Goal: Task Accomplishment & Management: Manage account settings

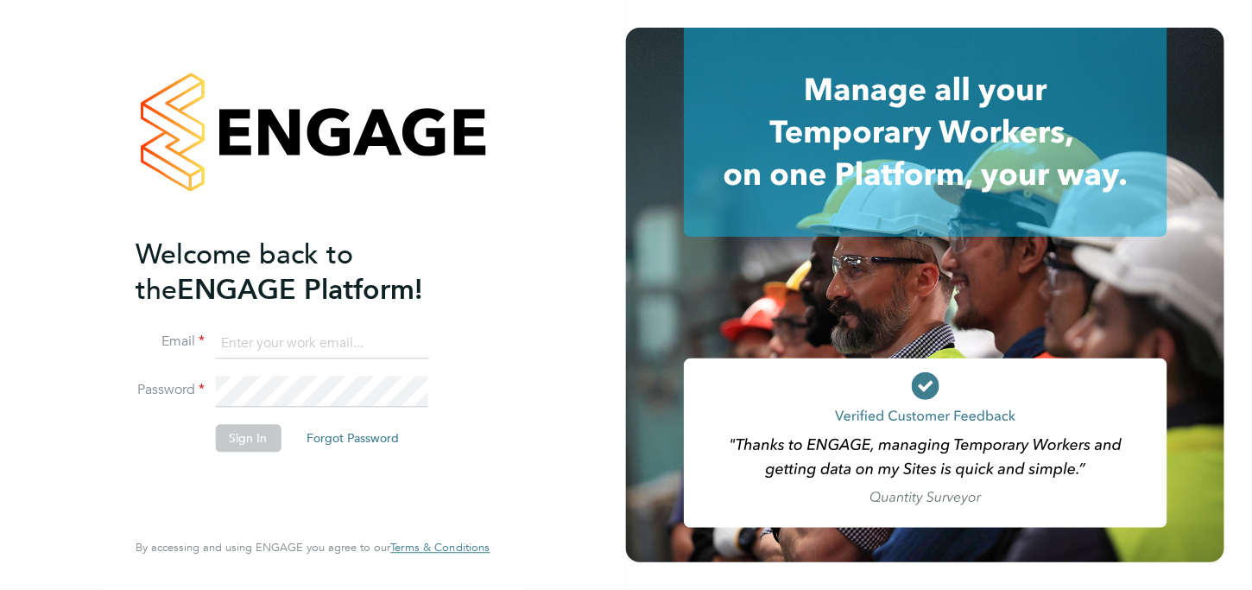
click at [240, 352] on input at bounding box center [321, 343] width 213 height 31
type input "[PERSON_NAME][EMAIL_ADDRESS][DOMAIN_NAME]"
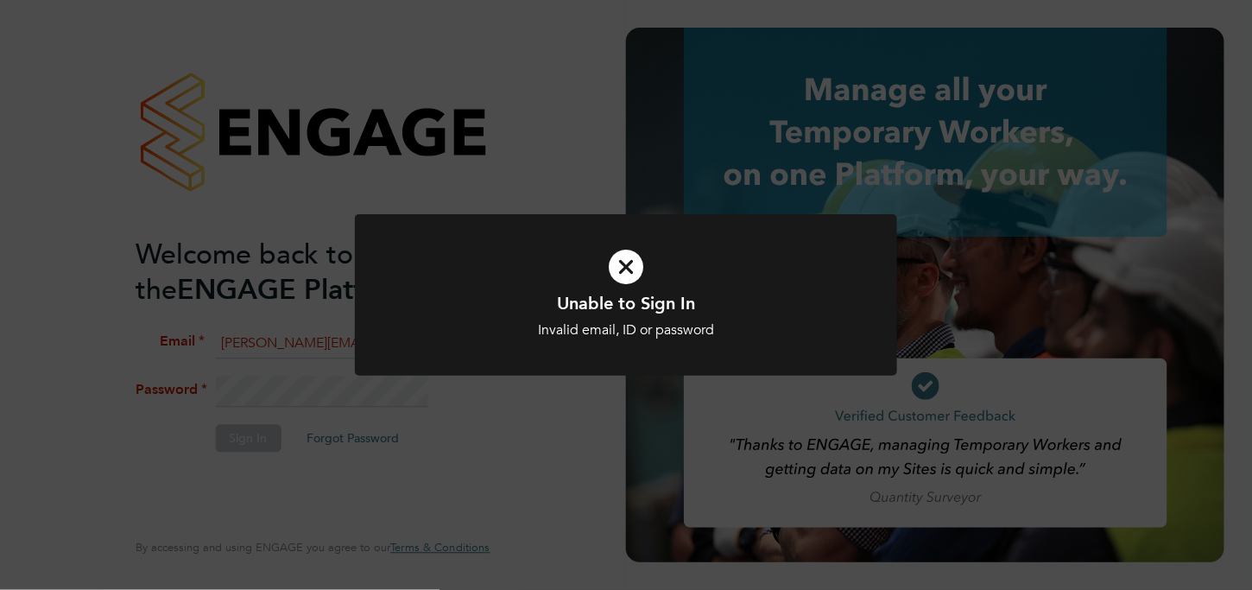
click at [247, 387] on div "Unable to Sign In Invalid email, ID or password Cancel Okay" at bounding box center [626, 295] width 1252 height 590
click at [302, 392] on div "Unable to Sign In Invalid email, ID or password Cancel Okay" at bounding box center [626, 295] width 1252 height 590
drag, startPoint x: 521, startPoint y: 415, endPoint x: 256, endPoint y: 443, distance: 265.8
click at [511, 415] on div "Unable to Sign In Invalid email, ID or password Cancel Okay" at bounding box center [626, 295] width 1252 height 590
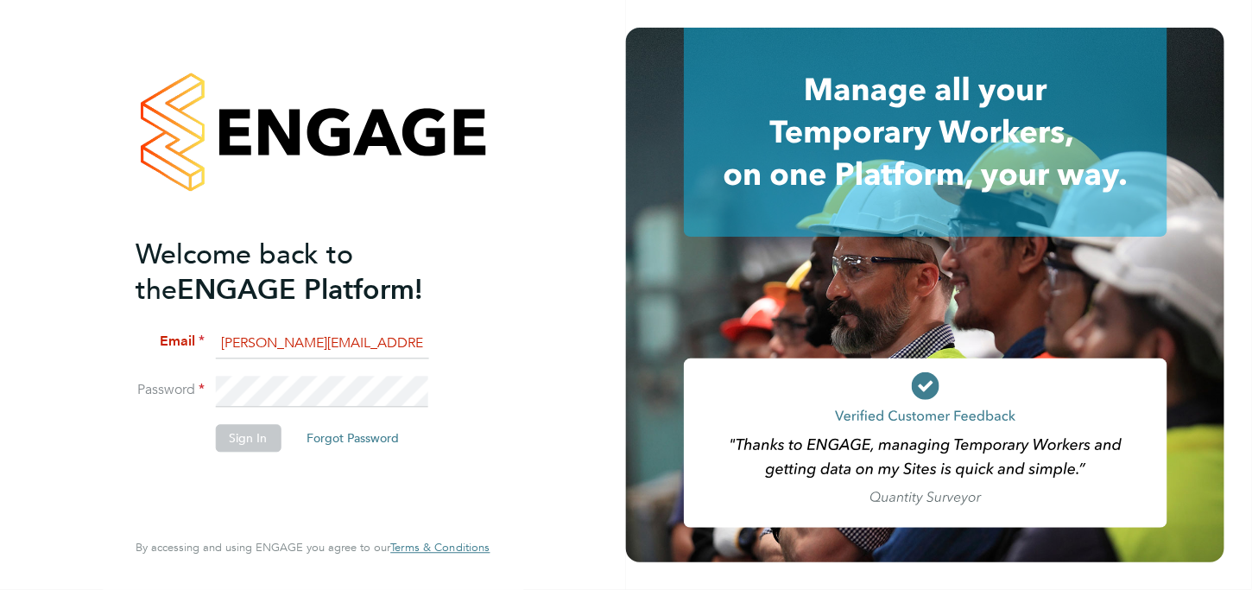
click at [361, 438] on button "Forgot Password" at bounding box center [353, 438] width 120 height 28
click at [354, 434] on button "Forgot Password" at bounding box center [353, 438] width 120 height 28
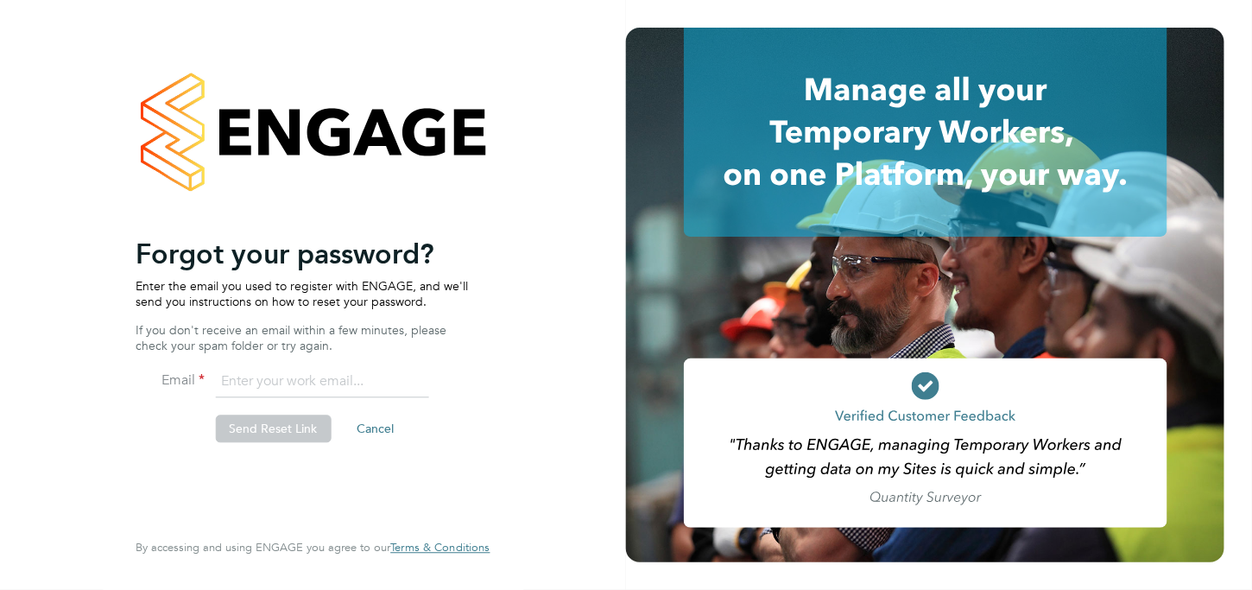
click at [244, 374] on input "email" at bounding box center [321, 382] width 213 height 31
type input "[PERSON_NAME][EMAIL_ADDRESS][DOMAIN_NAME]"
click at [241, 434] on button "Send Reset Link" at bounding box center [273, 429] width 116 height 28
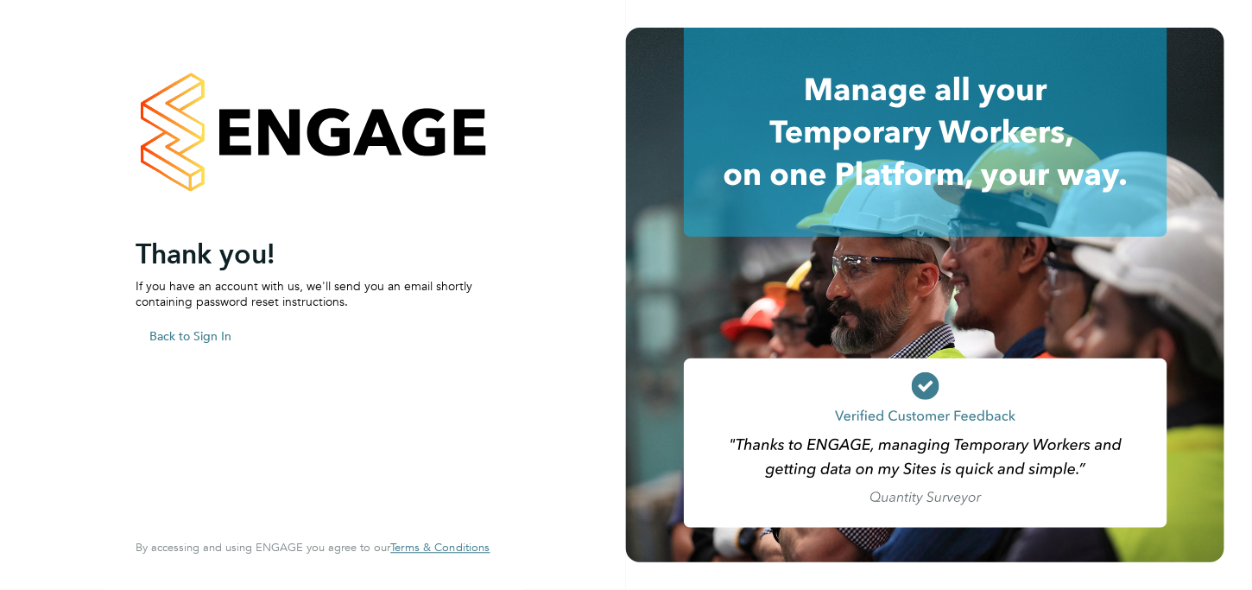
drag, startPoint x: 164, startPoint y: 335, endPoint x: 155, endPoint y: 333, distance: 9.7
click at [164, 335] on button "Back to Sign In" at bounding box center [191, 336] width 110 height 28
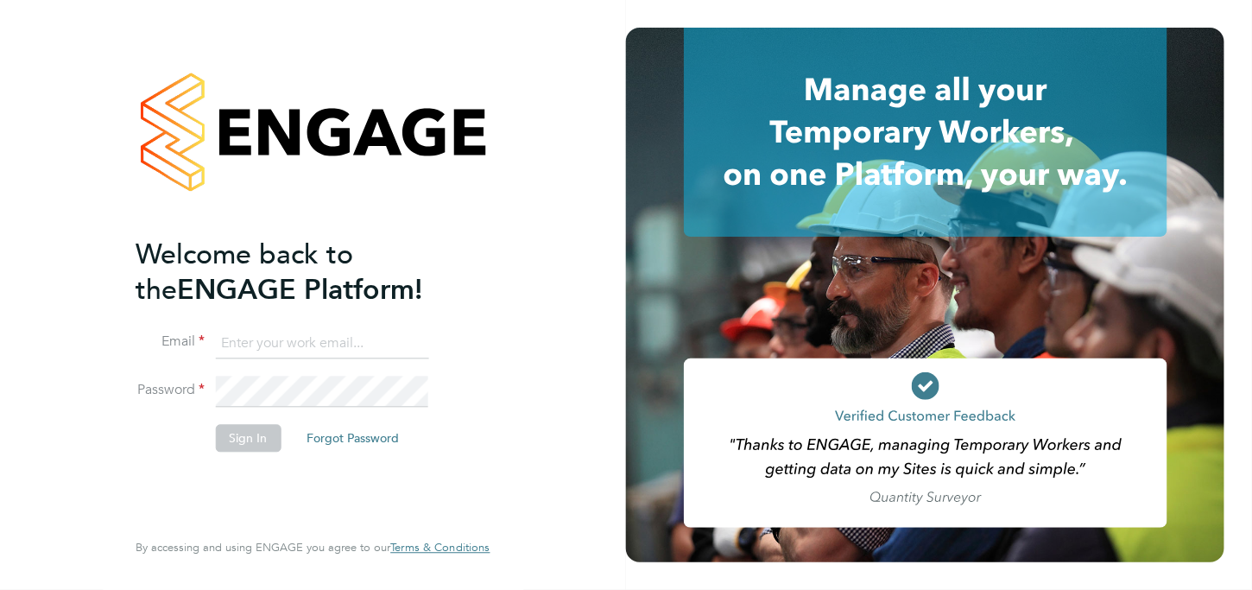
click at [276, 346] on input at bounding box center [321, 343] width 213 height 31
type input "[PERSON_NAME][EMAIL_ADDRESS][DOMAIN_NAME]"
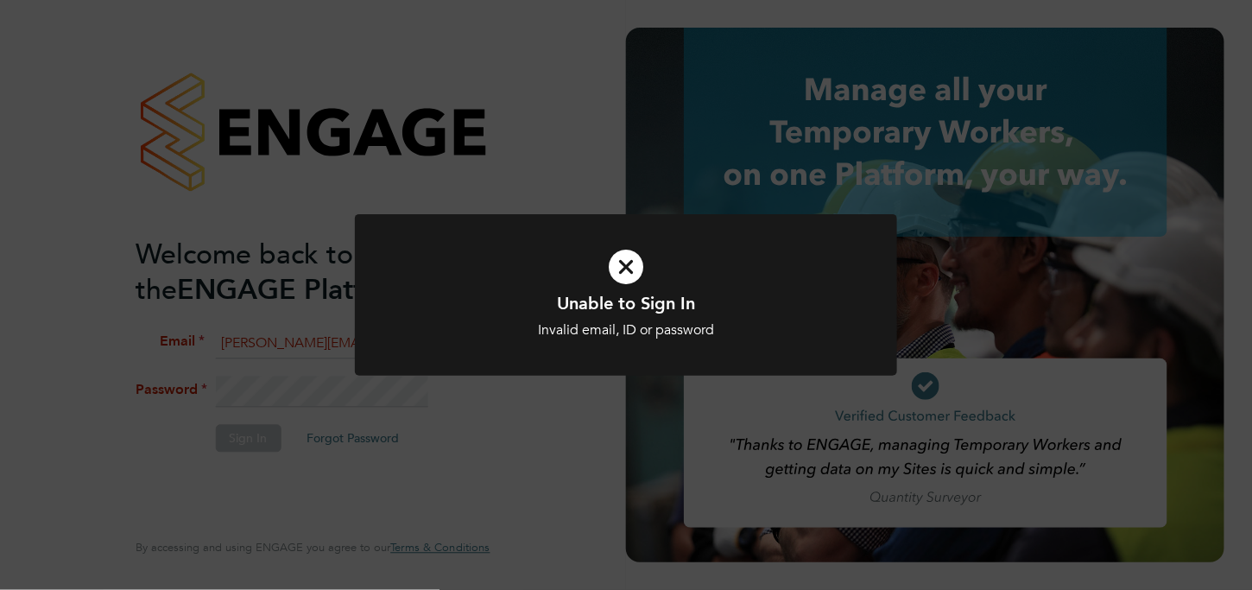
click at [484, 460] on div "Unable to Sign In Invalid email, ID or password Cancel Okay" at bounding box center [626, 295] width 1252 height 590
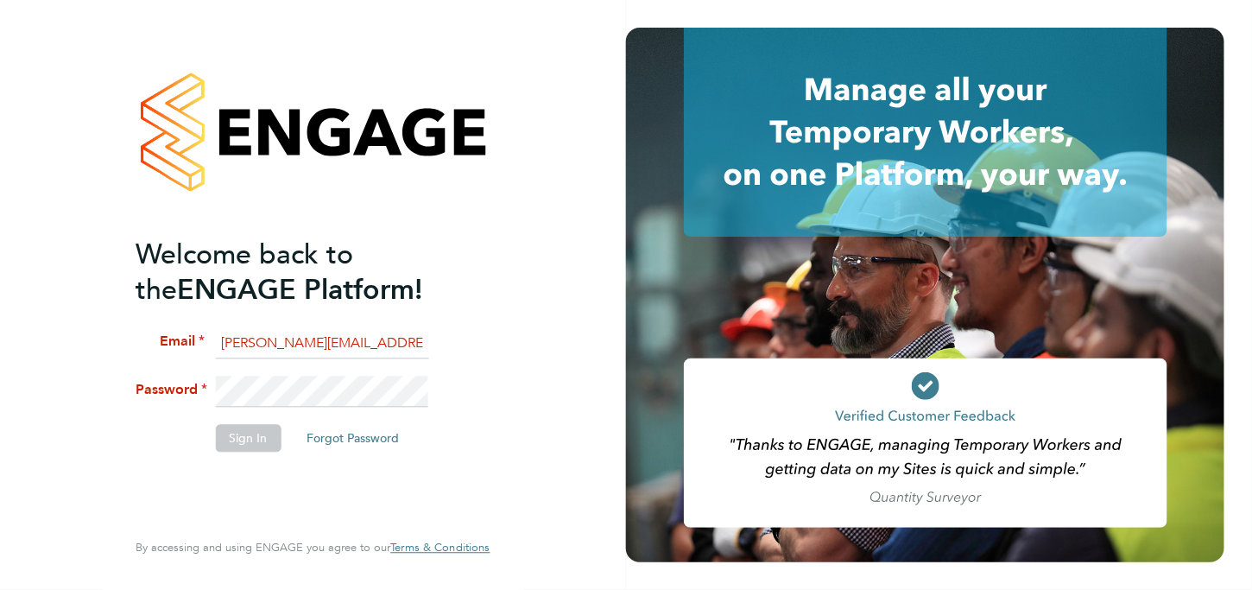
click at [324, 432] on button "Forgot Password" at bounding box center [353, 438] width 120 height 28
click at [251, 332] on input at bounding box center [321, 343] width 213 height 31
click at [312, 440] on button "Forgot Password" at bounding box center [353, 438] width 120 height 28
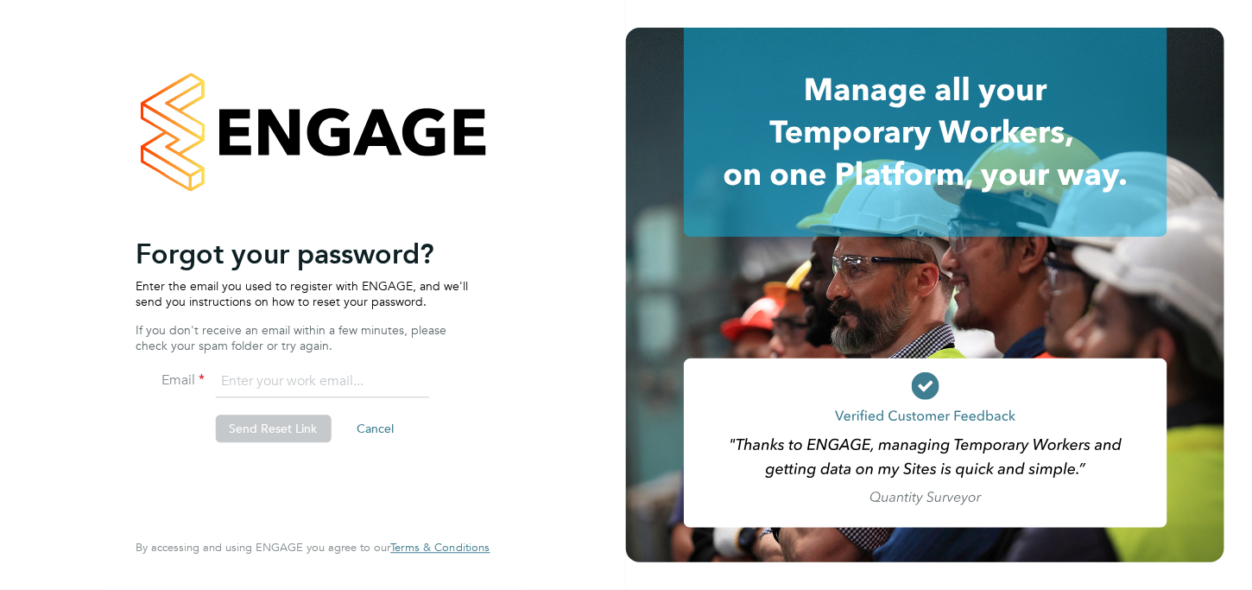
click at [256, 384] on input "email" at bounding box center [321, 382] width 213 height 31
type input "[PERSON_NAME][EMAIL_ADDRESS][DOMAIN_NAME]"
click at [248, 421] on button "Send Reset Link" at bounding box center [273, 429] width 116 height 28
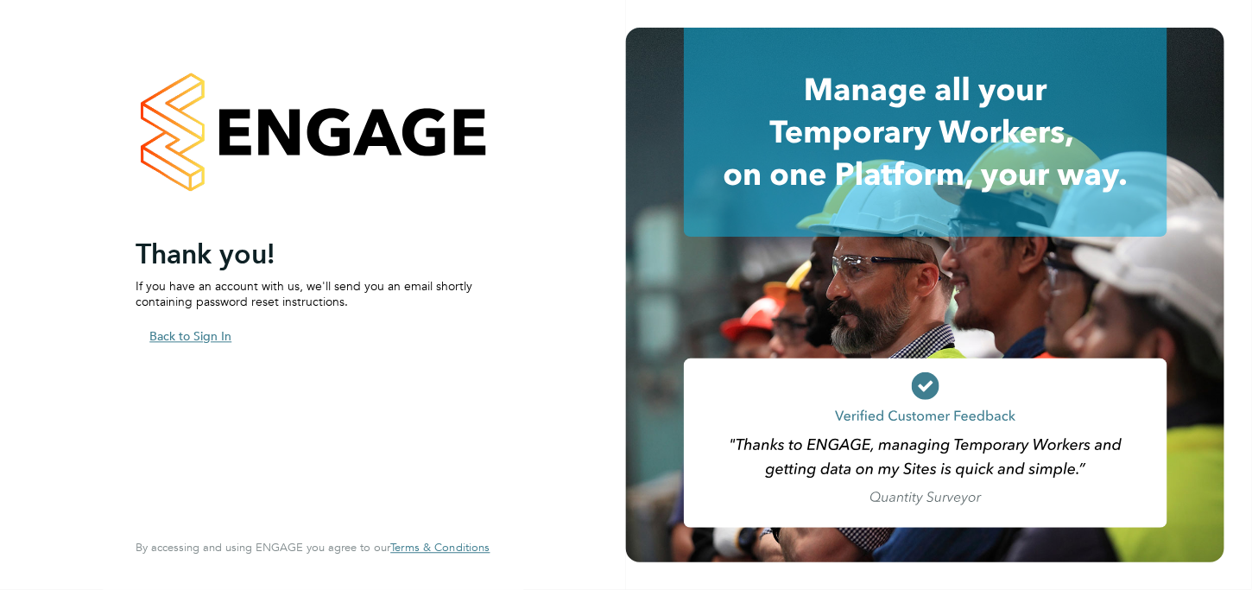
click at [180, 333] on button "Back to Sign In" at bounding box center [191, 336] width 110 height 28
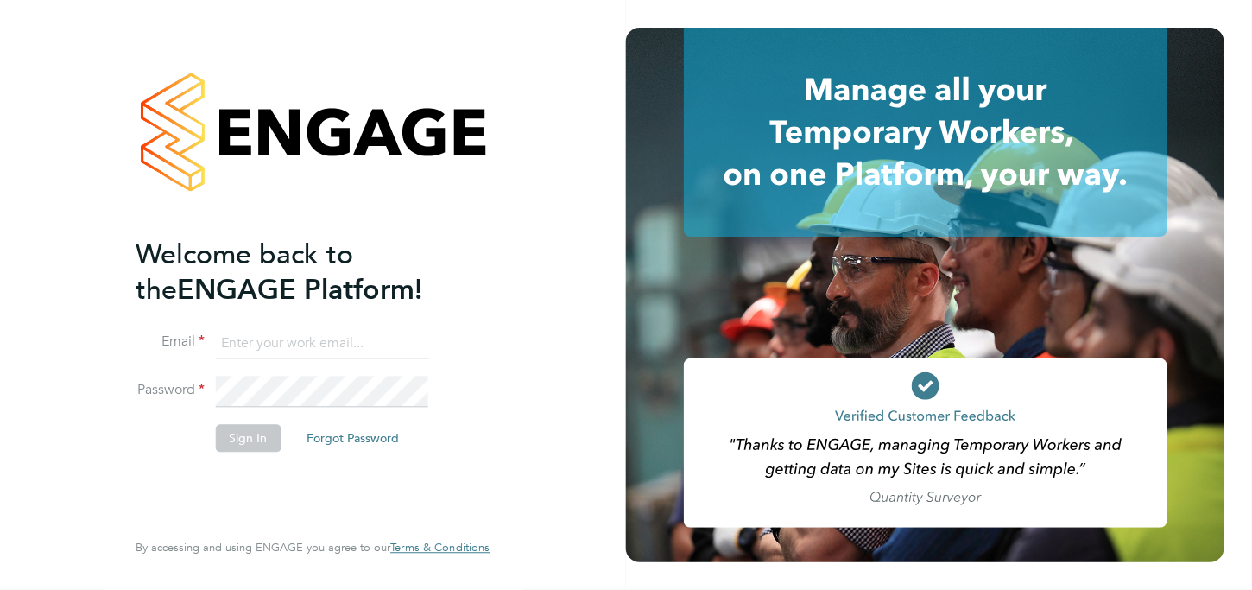
click at [784, 587] on div at bounding box center [939, 295] width 626 height 590
click at [307, 333] on input at bounding box center [321, 343] width 213 height 31
click at [277, 336] on input at bounding box center [321, 343] width 213 height 31
type input "[PERSON_NAME][EMAIL_ADDRESS][DOMAIN_NAME]"
click at [258, 442] on button "Sign In" at bounding box center [248, 438] width 66 height 28
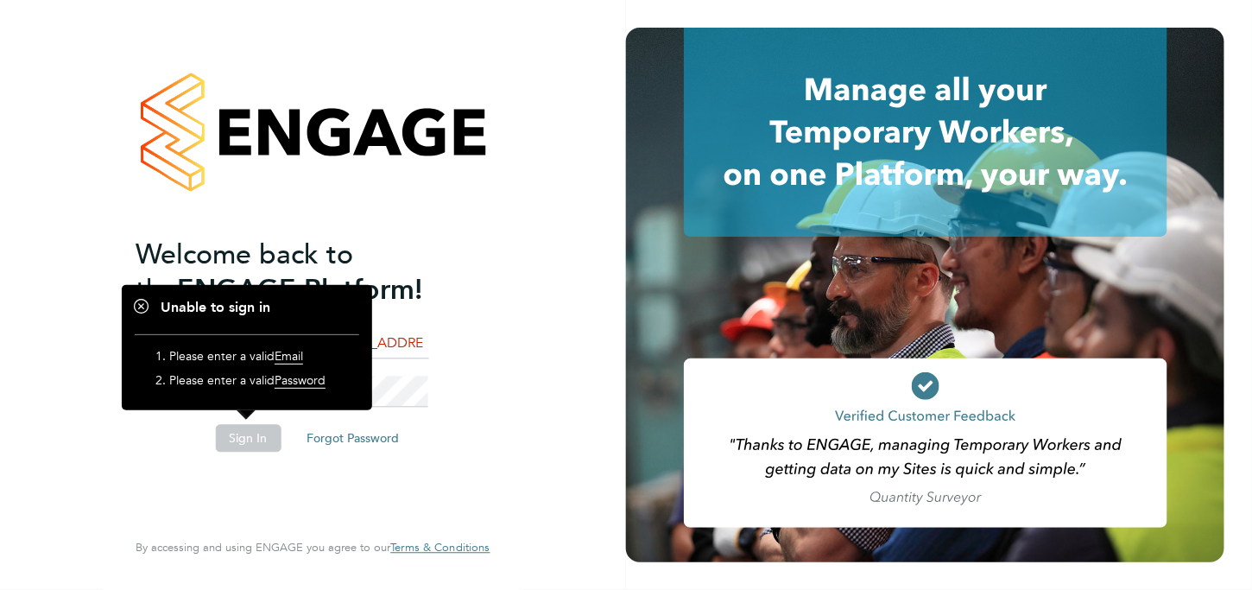
click at [505, 383] on div "Welcome back to the ENGAGE Platform! Email kate@construction-resources.co.uk Pa…" at bounding box center [312, 295] width 423 height 590
click at [356, 440] on button "Forgot Password" at bounding box center [353, 438] width 120 height 28
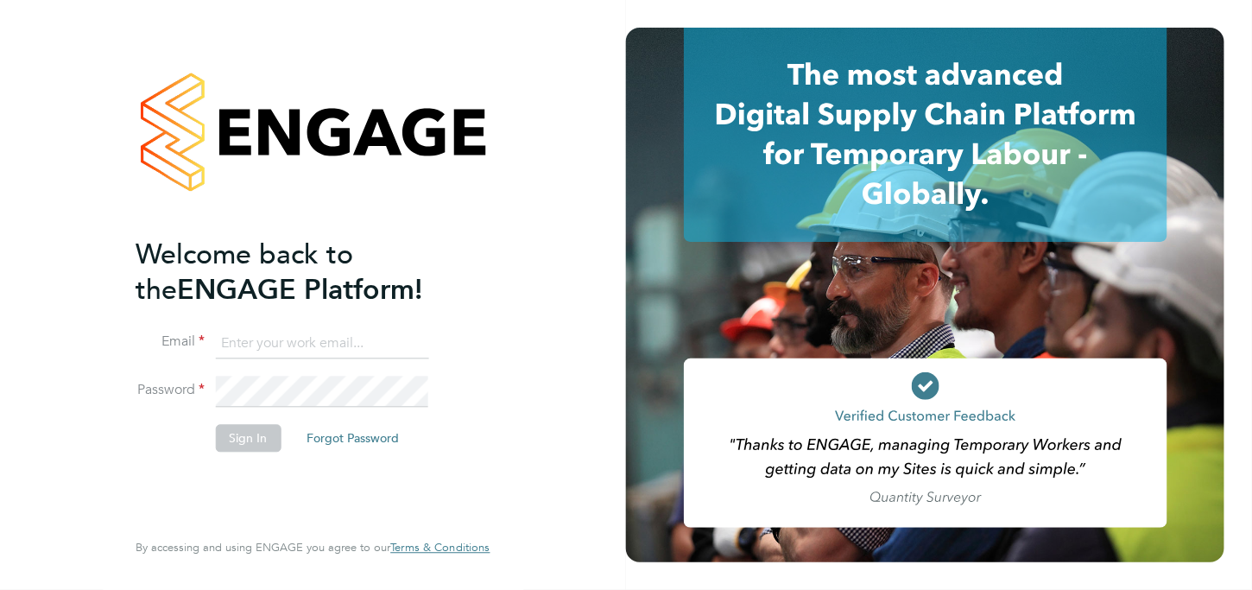
click at [320, 344] on input at bounding box center [321, 343] width 213 height 31
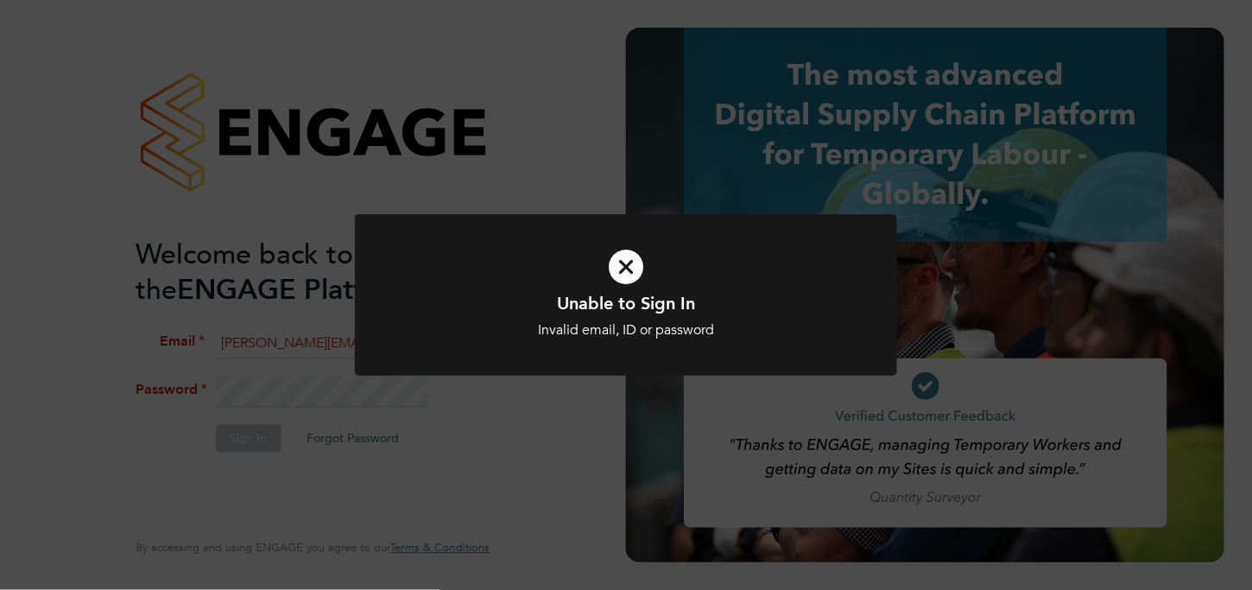
click at [576, 444] on div "Unable to Sign In Invalid email, ID or password Cancel Okay" at bounding box center [626, 295] width 1252 height 590
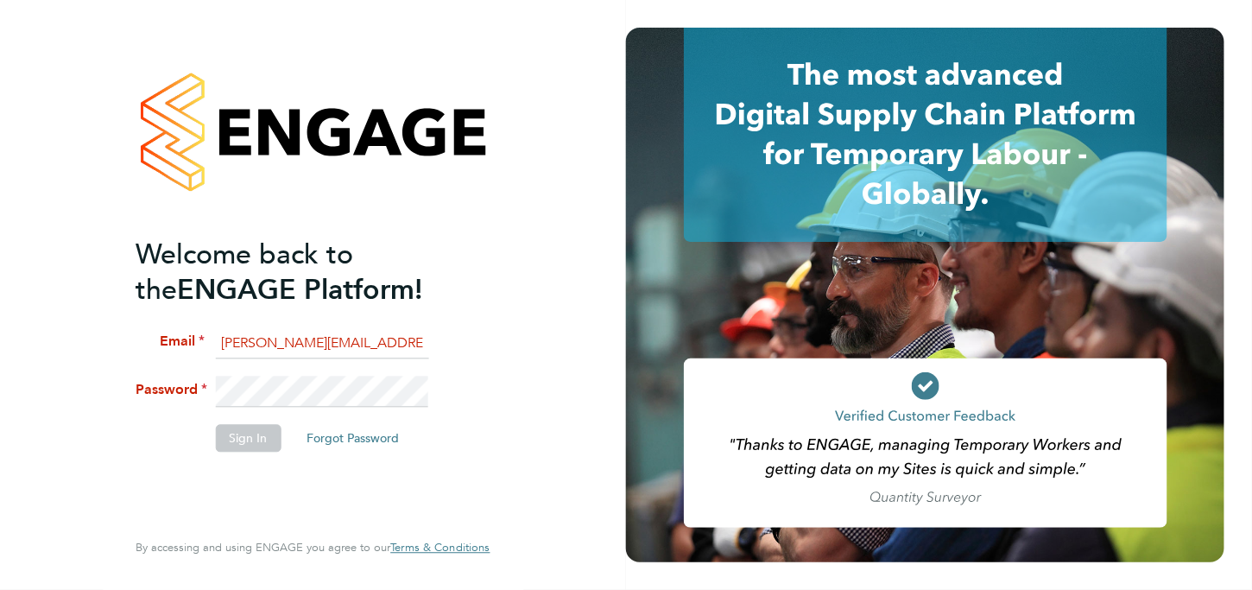
click at [137, 393] on li "Password" at bounding box center [304, 401] width 337 height 48
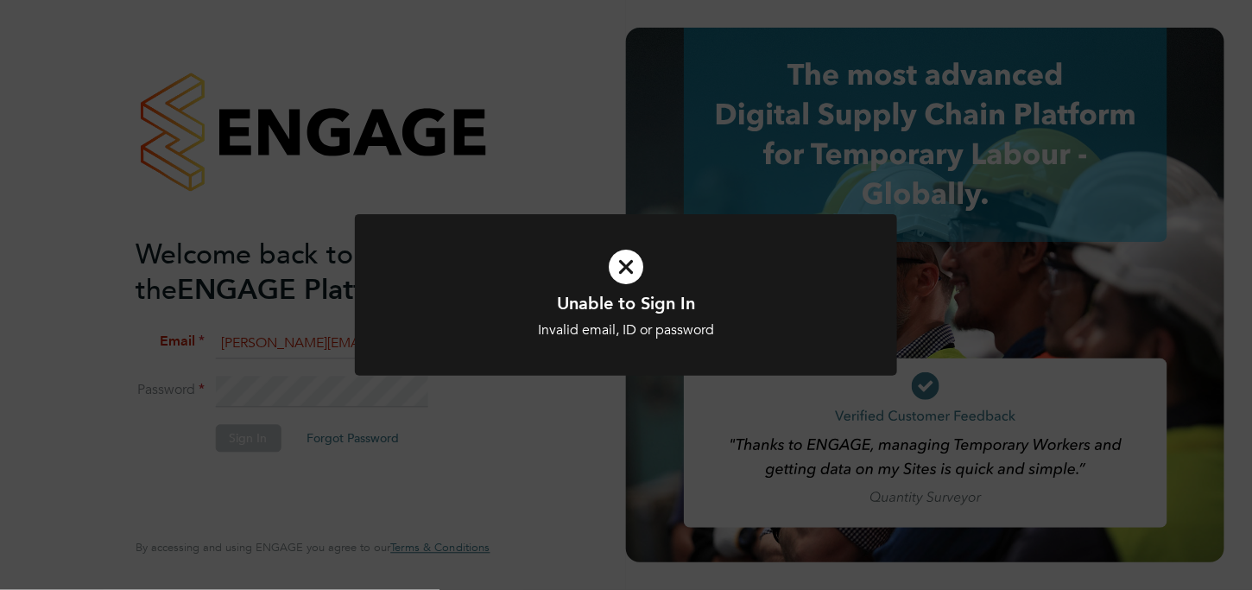
click at [307, 402] on div "Unable to Sign In Invalid email, ID or password Cancel Okay" at bounding box center [626, 295] width 1252 height 590
click at [628, 397] on div "Unable to Sign In Invalid email, ID or password Cancel Okay" at bounding box center [626, 295] width 1252 height 590
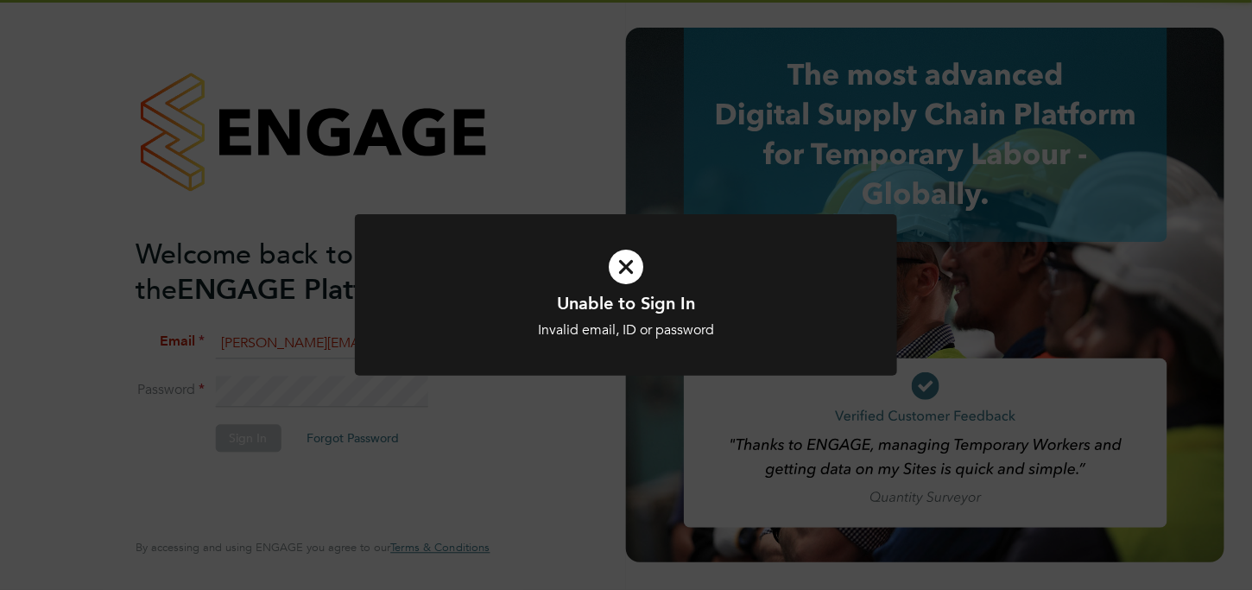
click at [714, 284] on icon at bounding box center [626, 266] width 449 height 67
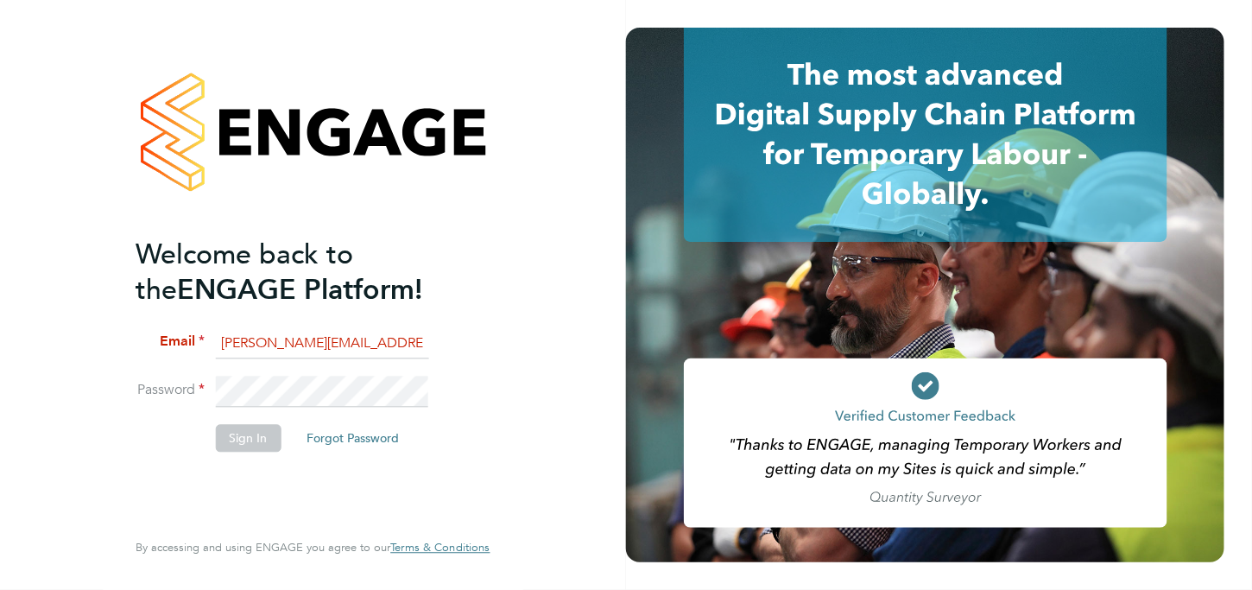
scroll to position [0, 10]
drag, startPoint x: 332, startPoint y: 339, endPoint x: 651, endPoint y: 345, distance: 318.7
click at [651, 345] on app-barbie "Welcome back to the ENGAGE Platform! Email kate@construction-resources.co.uk Pa…" at bounding box center [626, 295] width 1252 height 590
click at [247, 340] on input "kate@construction-resources.co.uk" at bounding box center [321, 343] width 213 height 31
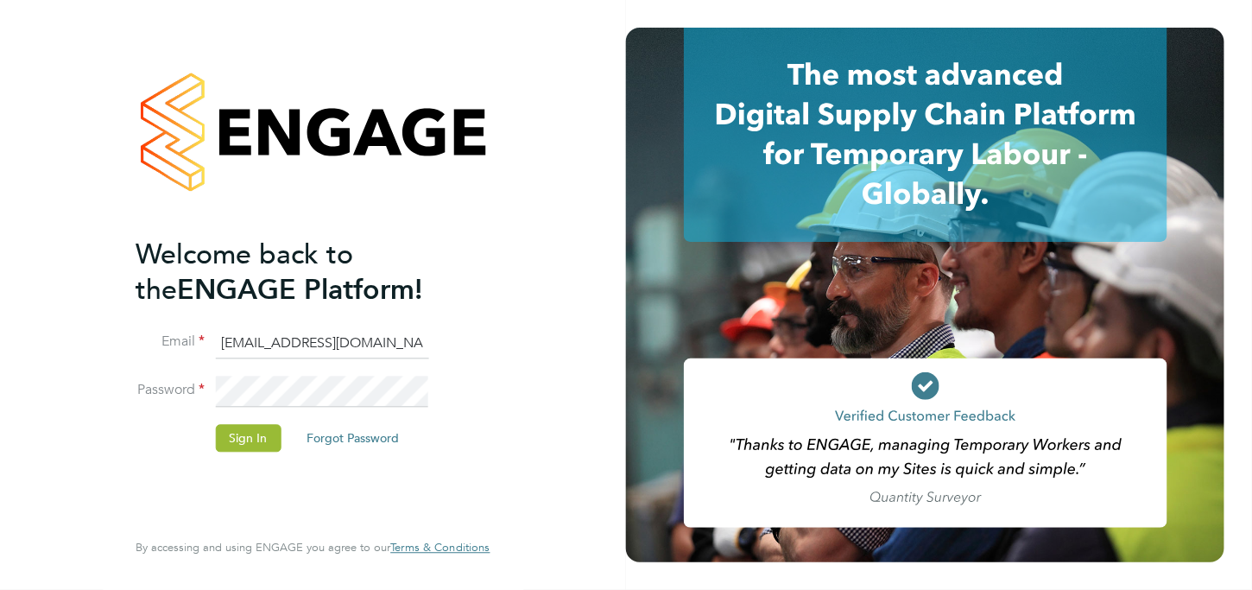
type input "katel@construction-resources.co.uk"
click at [117, 370] on div "Welcome back to the ENGAGE Platform! Email katel@construction-resources.co.uk P…" at bounding box center [312, 295] width 423 height 590
click at [154, 377] on li "Password" at bounding box center [304, 401] width 337 height 48
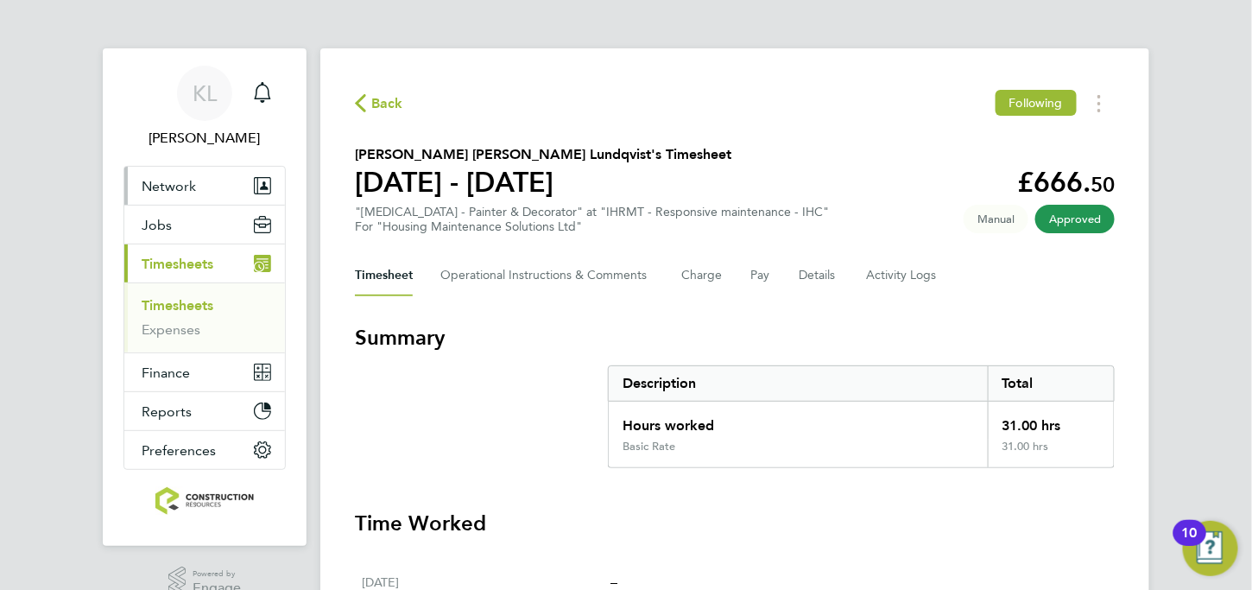
click at [178, 185] on span "Network" at bounding box center [169, 186] width 54 height 16
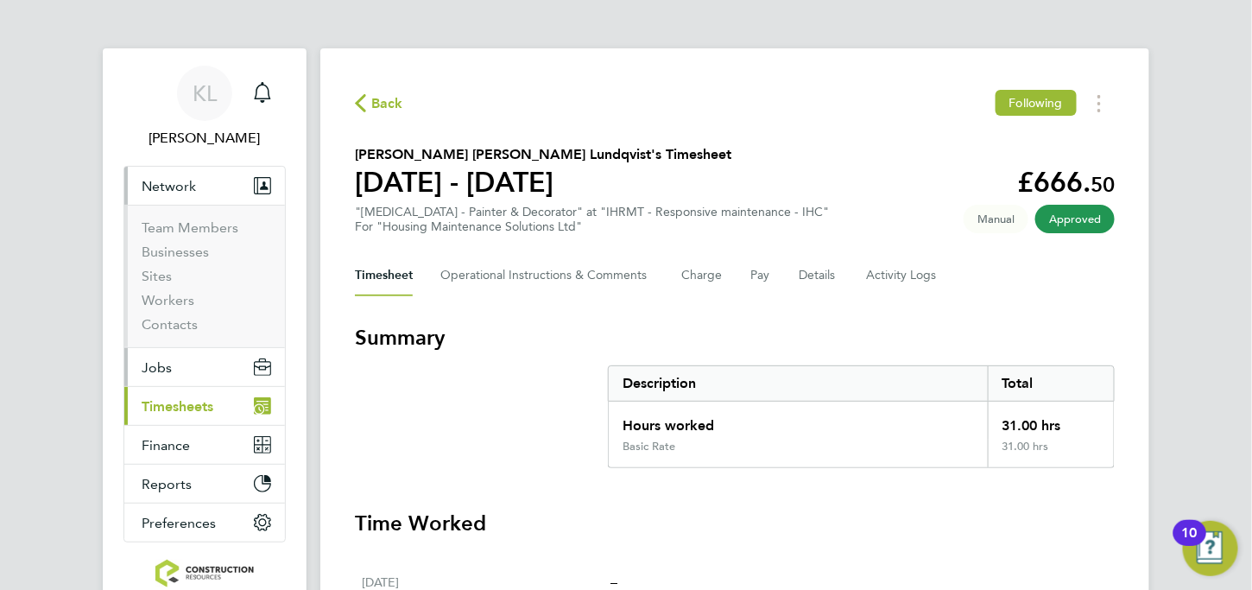
click at [160, 365] on span "Jobs" at bounding box center [157, 367] width 30 height 16
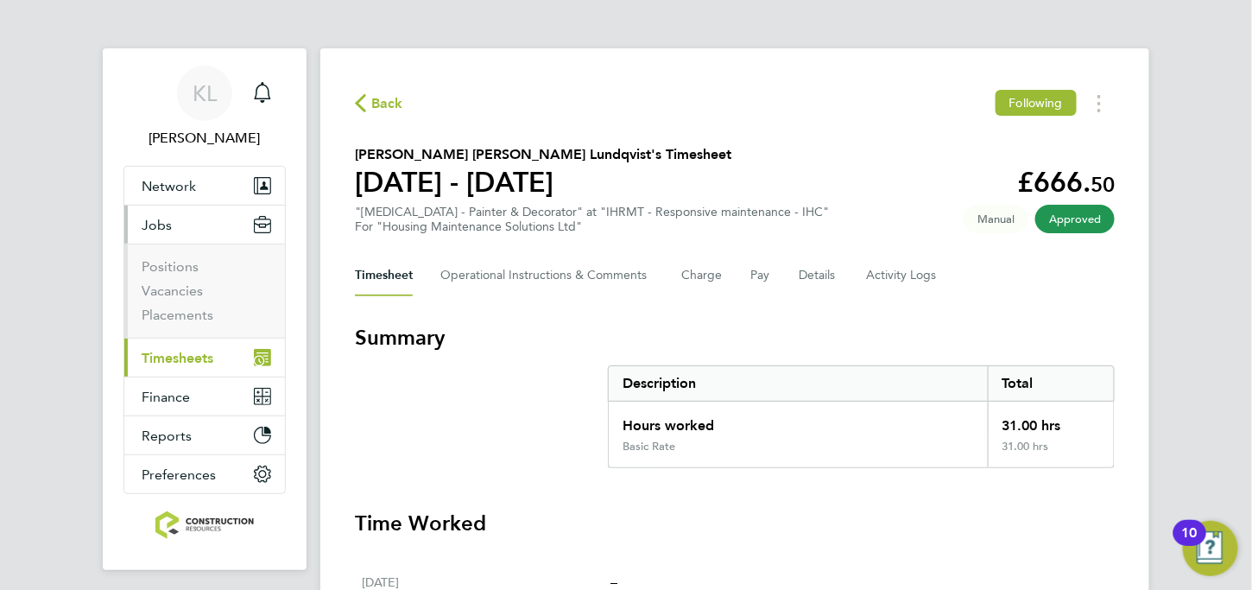
click at [149, 352] on span "Timesheets" at bounding box center [178, 358] width 72 height 16
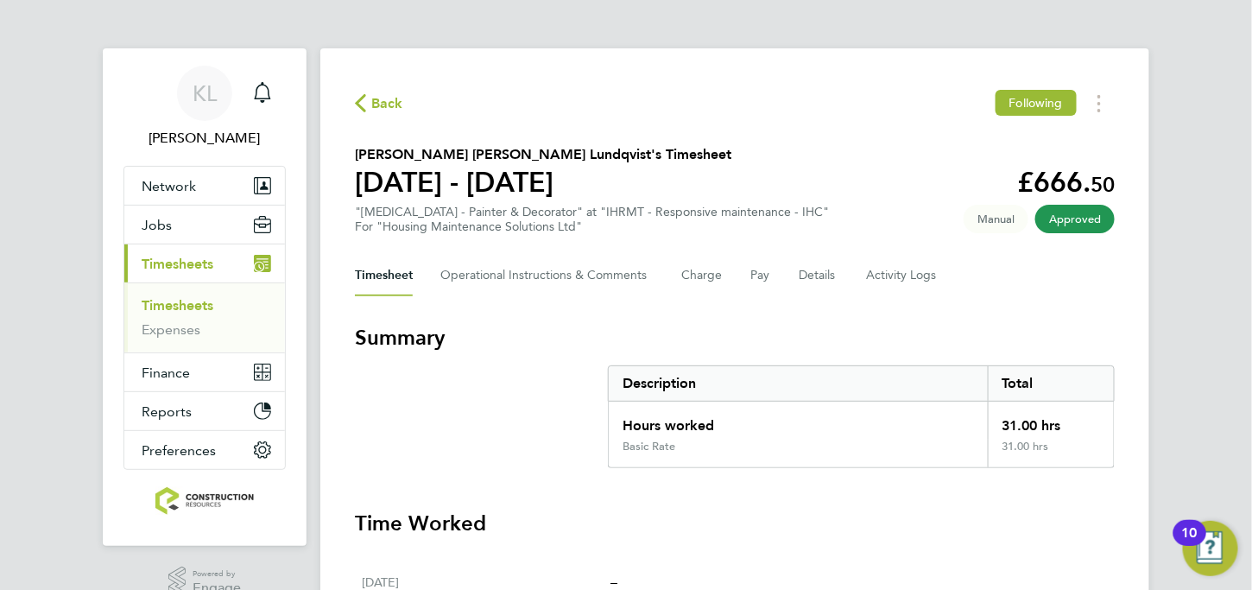
click at [180, 307] on link "Timesheets" at bounding box center [178, 305] width 72 height 16
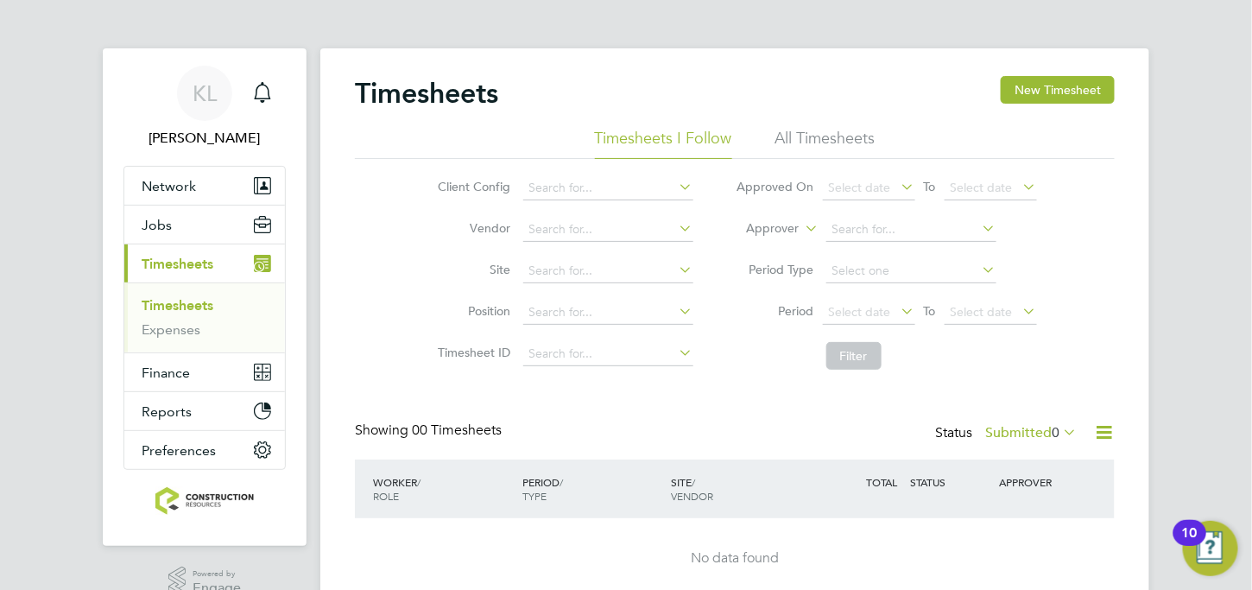
click at [826, 132] on li "All Timesheets" at bounding box center [825, 143] width 100 height 31
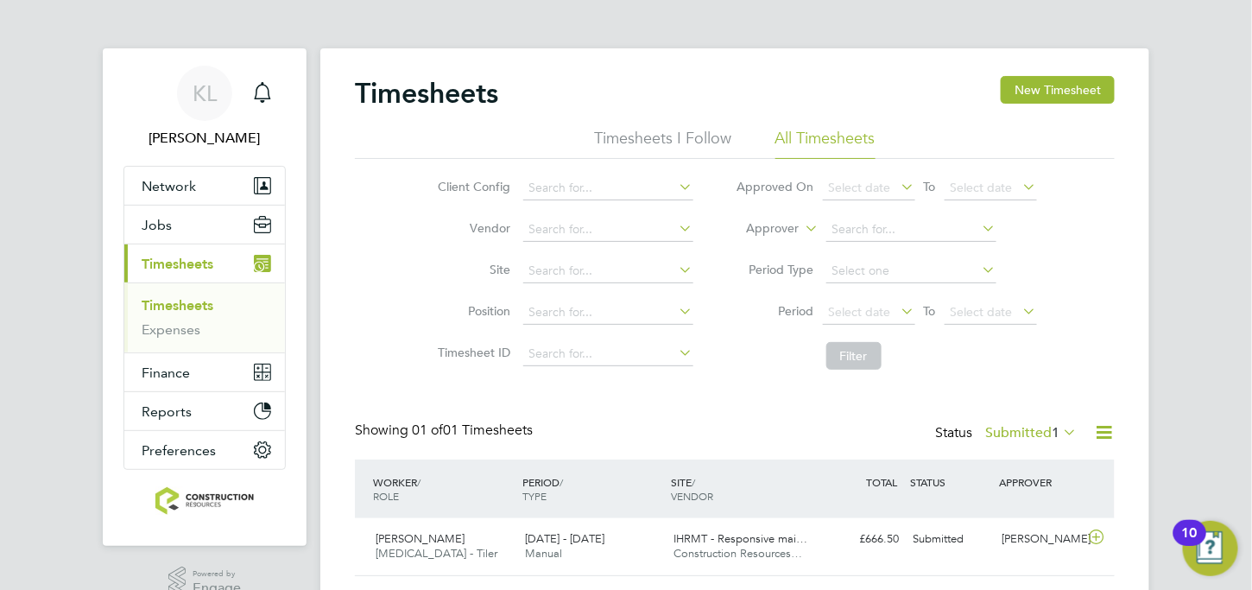
scroll to position [48, 0]
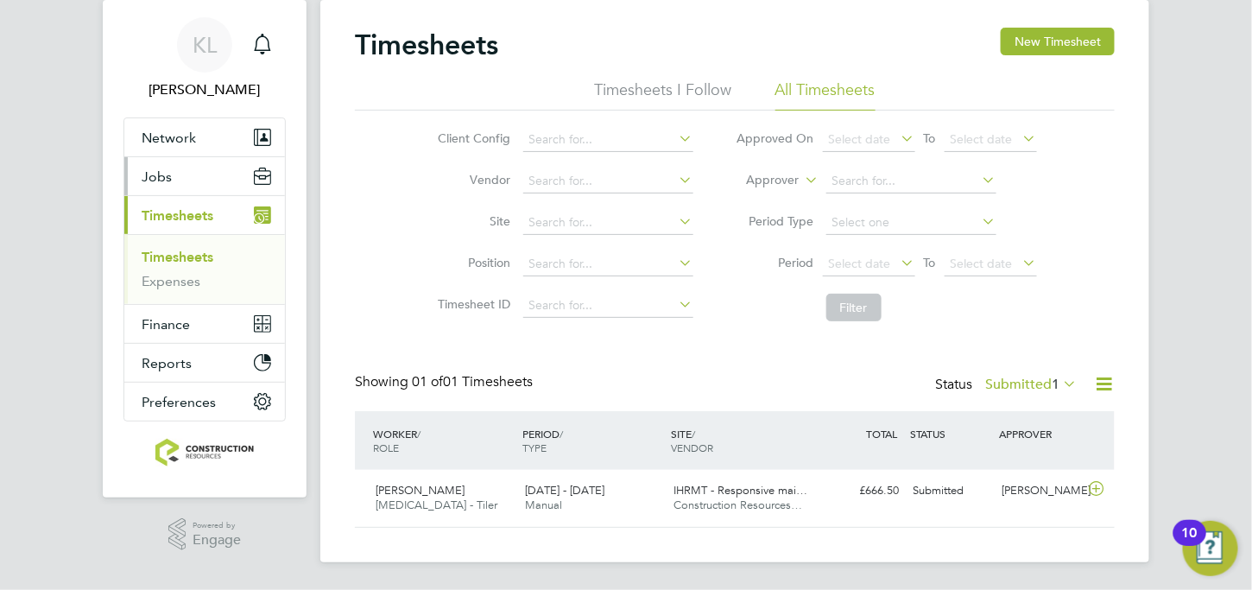
click at [184, 174] on button "Jobs" at bounding box center [204, 176] width 161 height 38
click at [136, 161] on button "Jobs" at bounding box center [204, 176] width 161 height 38
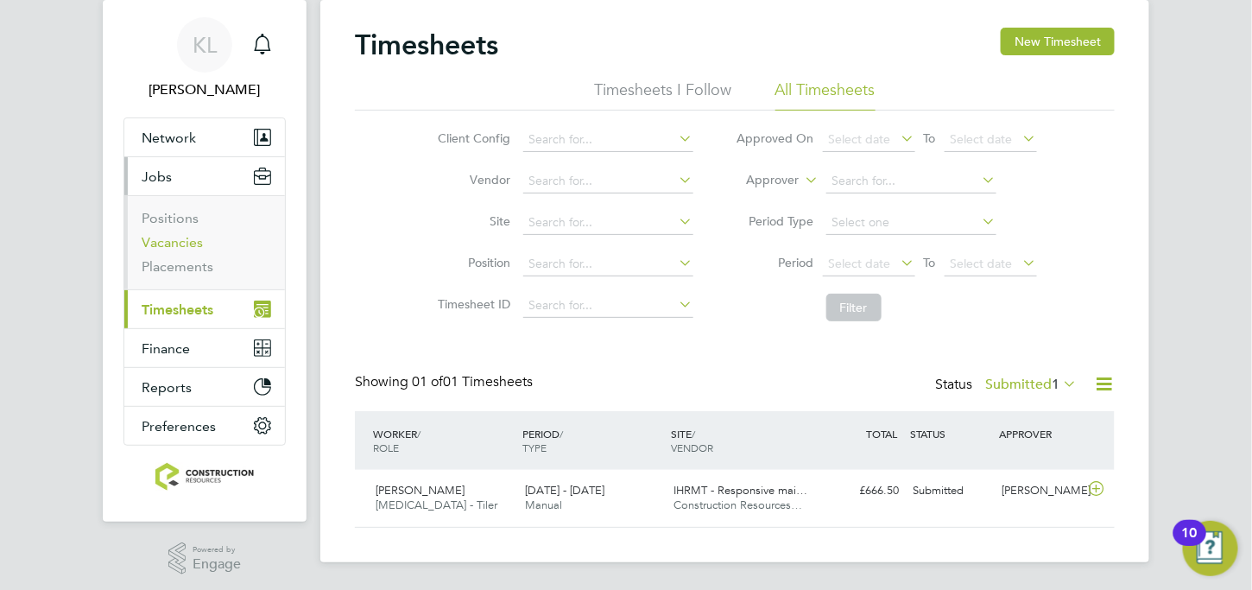
click at [168, 246] on link "Vacancies" at bounding box center [172, 242] width 61 height 16
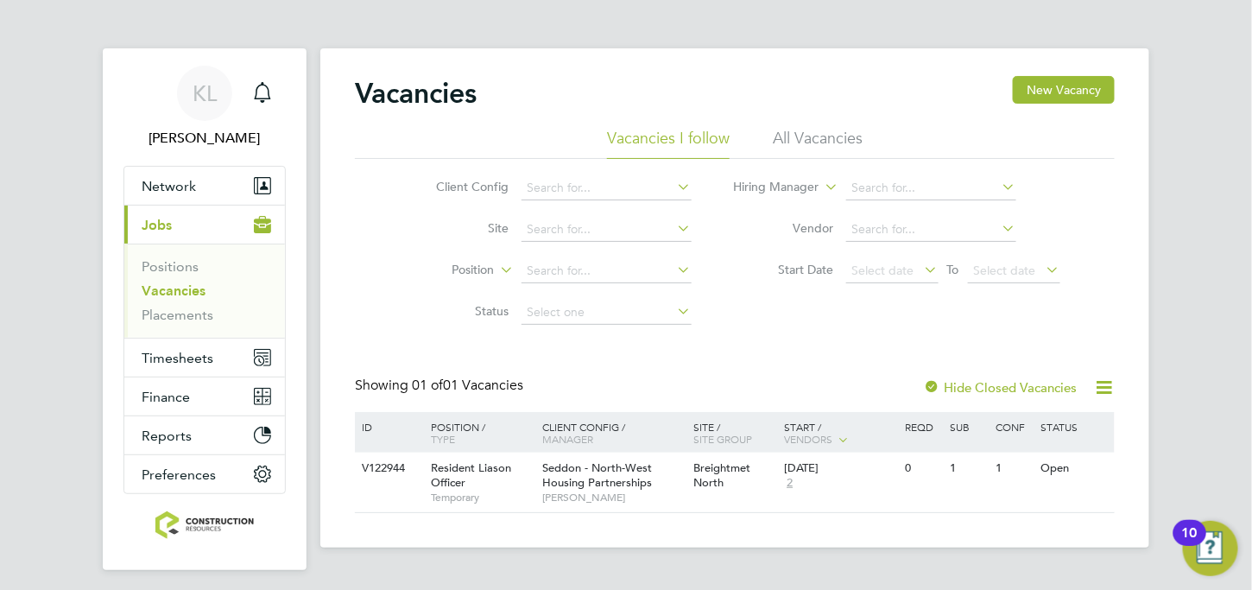
click at [802, 129] on li "All Vacancies" at bounding box center [818, 143] width 90 height 31
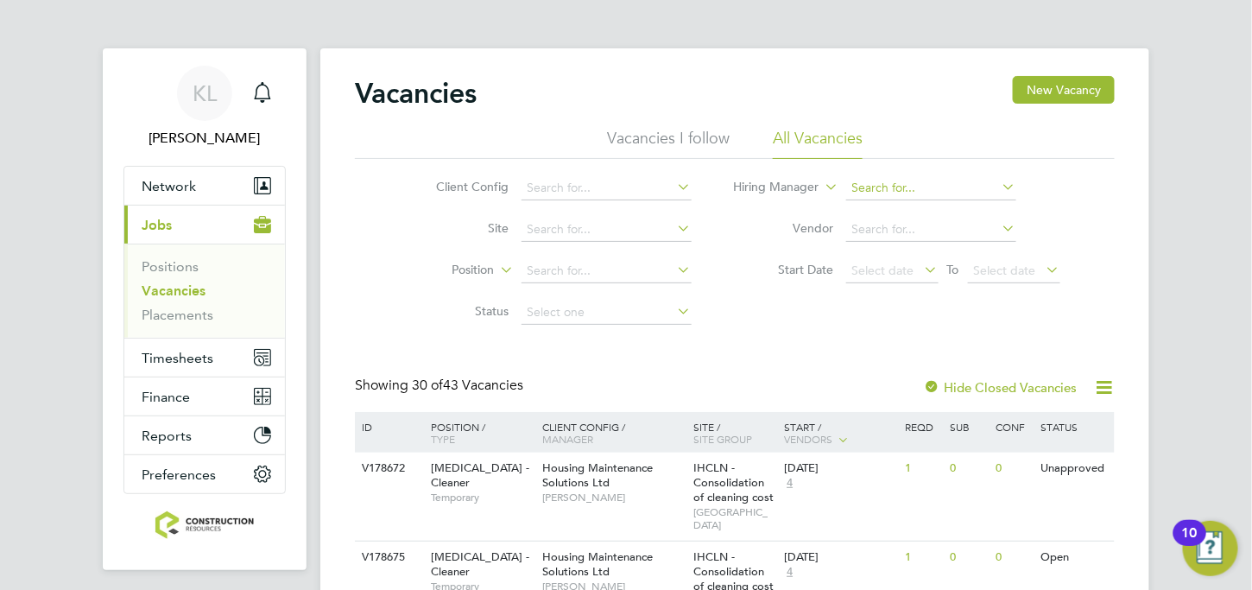
click at [863, 184] on input at bounding box center [931, 188] width 170 height 24
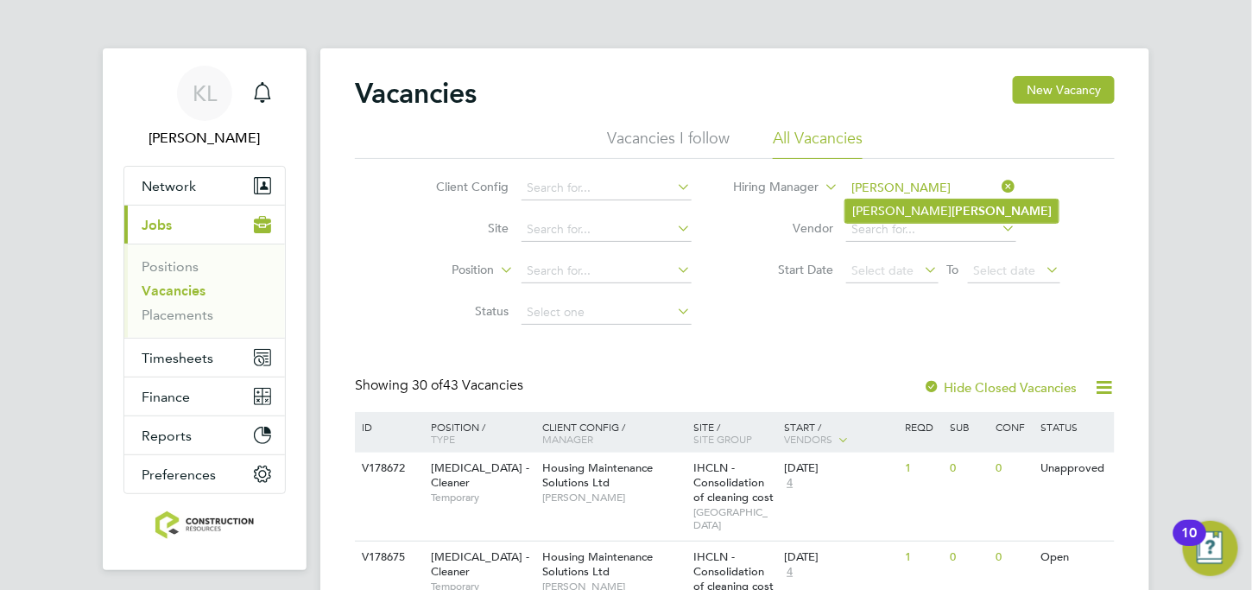
click at [869, 209] on li "Michael Leslie" at bounding box center [951, 210] width 213 height 23
type input "[PERSON_NAME]"
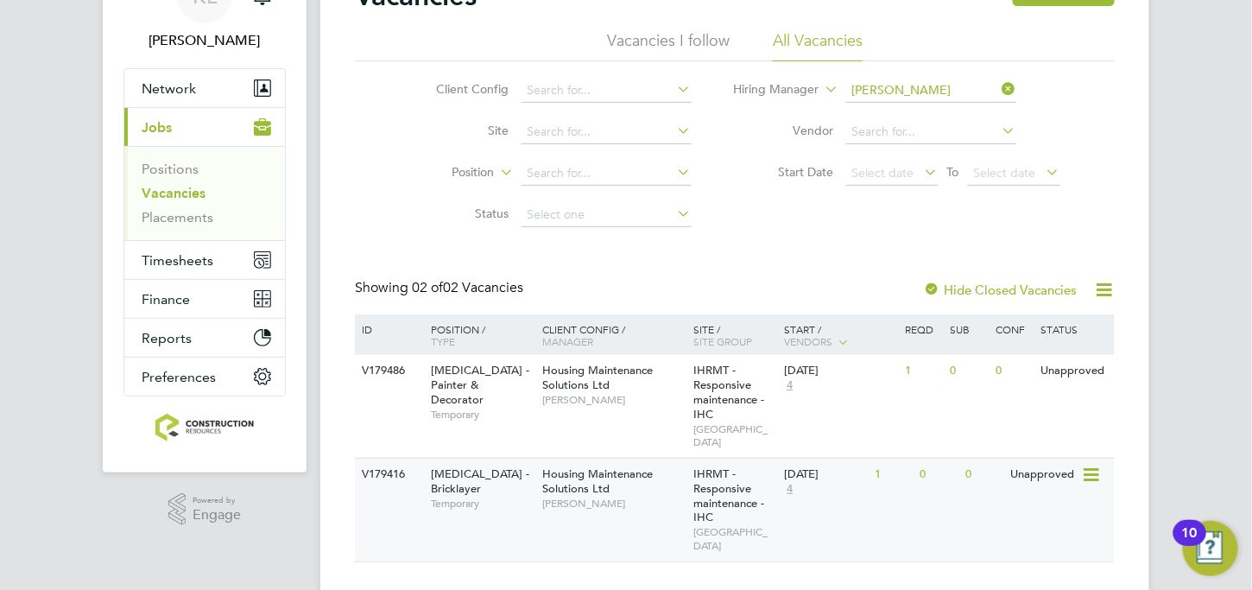
scroll to position [104, 0]
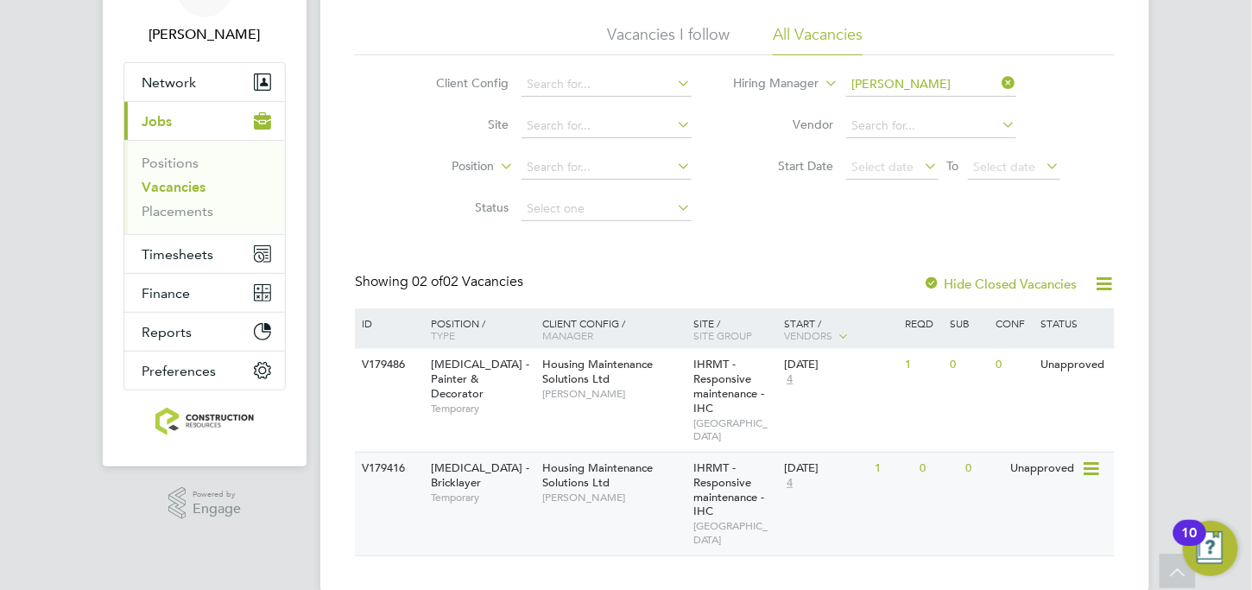
click at [863, 499] on div "V179416 HMS - Bricklayer Temporary Housing Maintenance Solutions Ltd Michael Le…" at bounding box center [735, 504] width 760 height 104
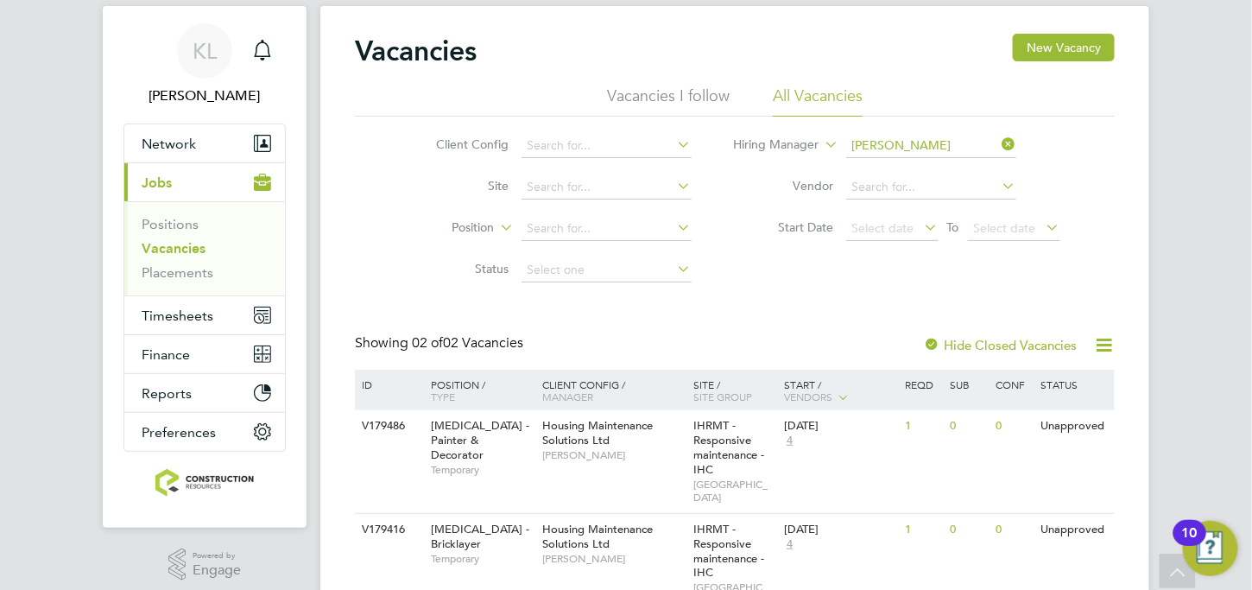
scroll to position [0, 0]
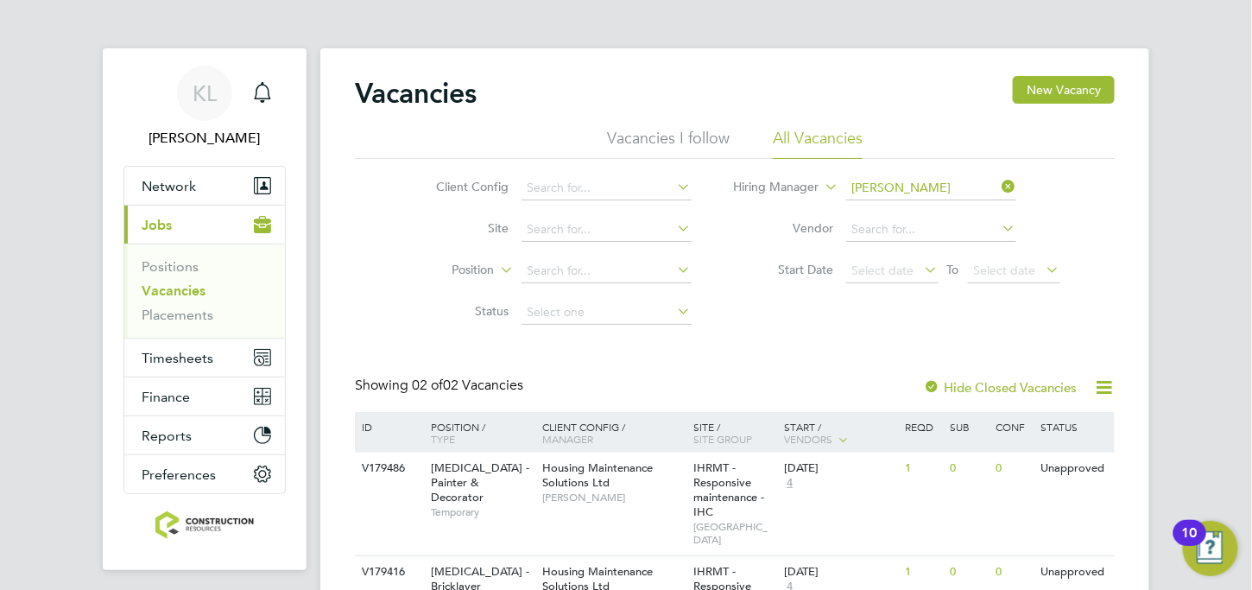
click at [166, 282] on link "Vacancies" at bounding box center [174, 290] width 64 height 16
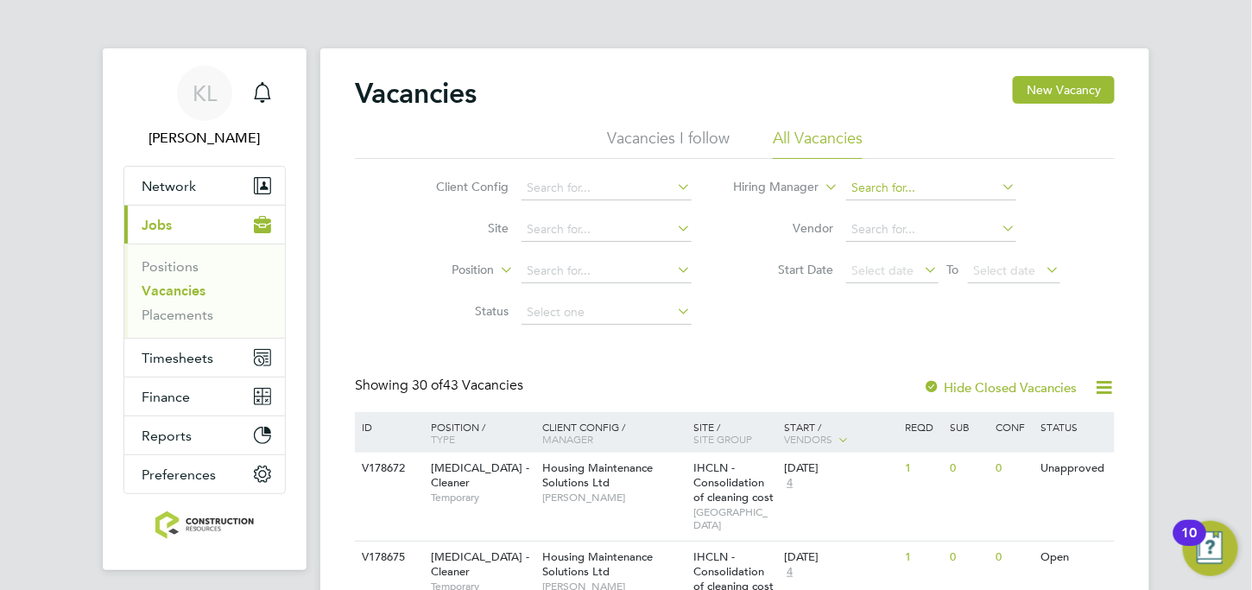
click at [868, 189] on input at bounding box center [931, 188] width 170 height 24
type input "m"
click at [952, 207] on b "Leslie" at bounding box center [1002, 211] width 100 height 15
type input "[PERSON_NAME]"
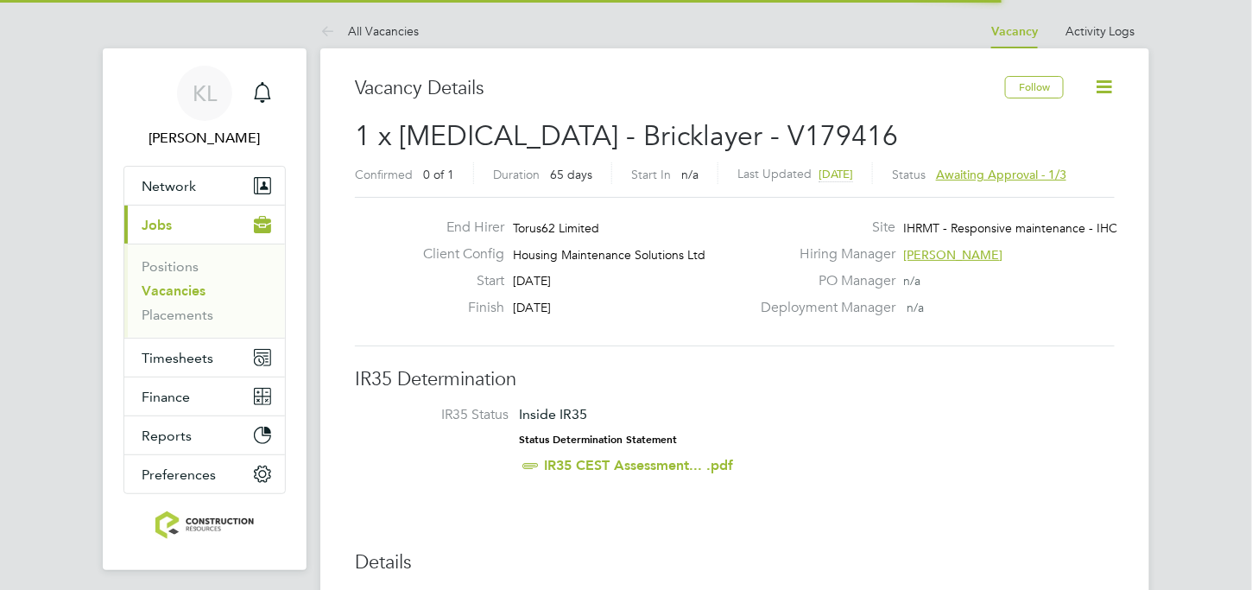
scroll to position [50, 121]
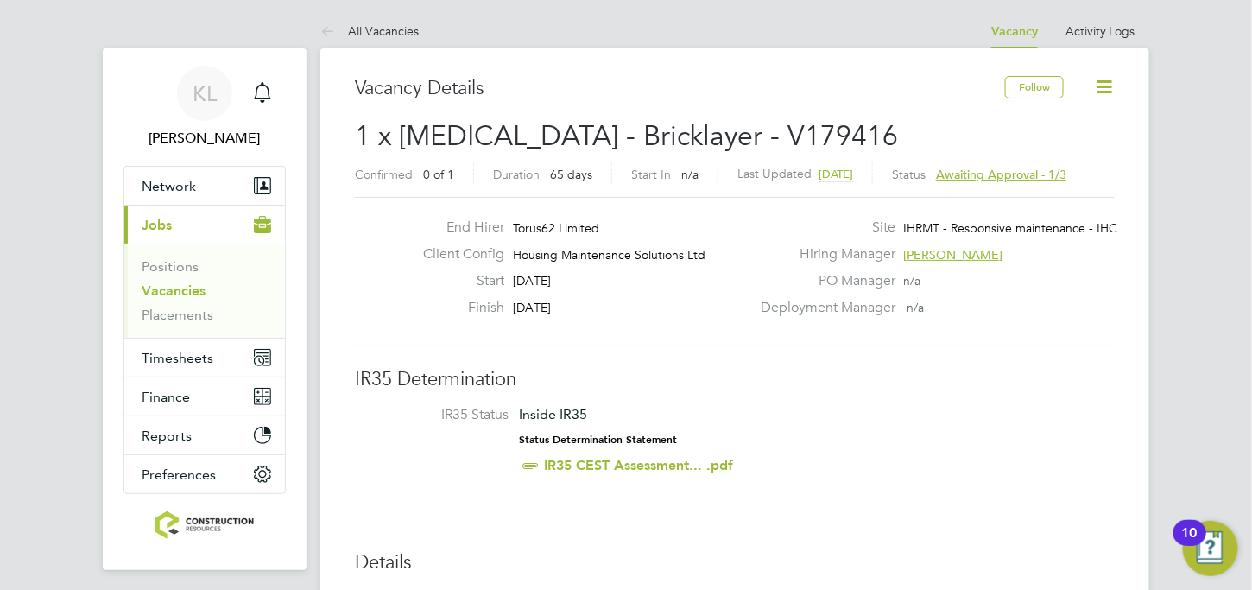
click at [1058, 174] on span "Awaiting approval - 1/3" at bounding box center [1001, 175] width 130 height 16
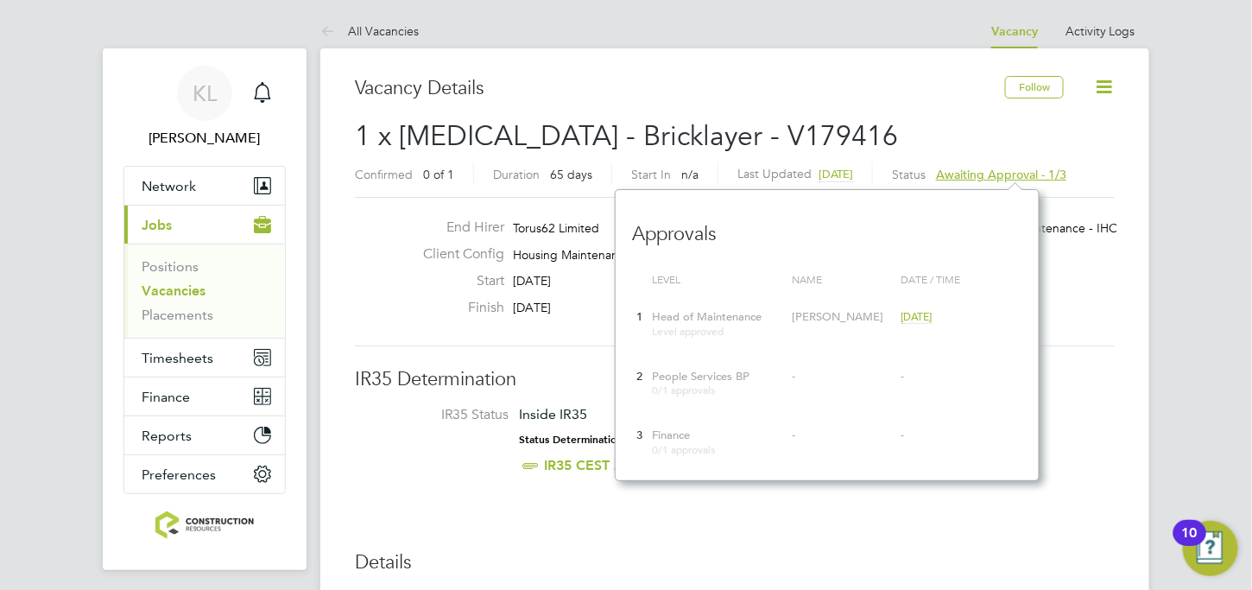
scroll to position [16, 130]
click at [408, 244] on div "End Hirer Torus62 Limited Client Config Housing Maintenance Solutions Ltd Start…" at bounding box center [735, 271] width 774 height 106
